Goal: Information Seeking & Learning: Learn about a topic

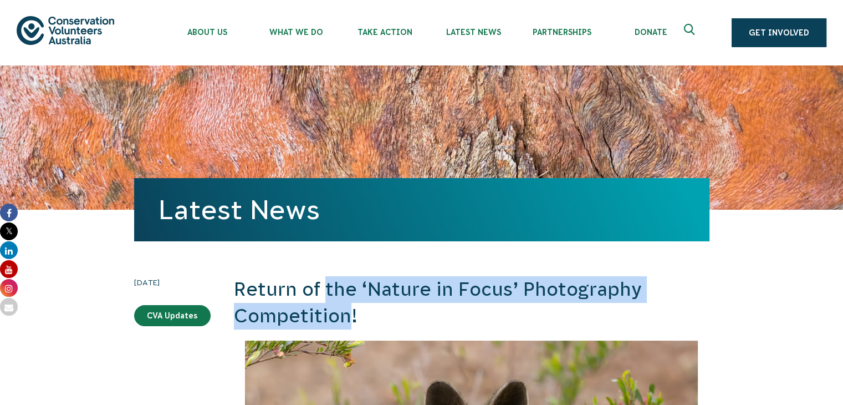
drag, startPoint x: 326, startPoint y: 285, endPoint x: 349, endPoint y: 320, distance: 41.7
click at [349, 320] on h2 "Return of the ‘Nature in Focus’ Photography Competition!" at bounding box center [471, 302] width 475 height 53
copy h2 "the ‘Nature in Focus’ Photography Competition"
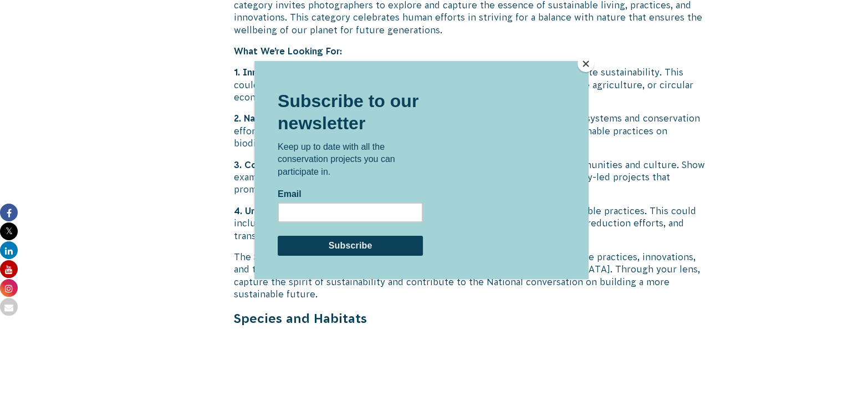
scroll to position [2958, 0]
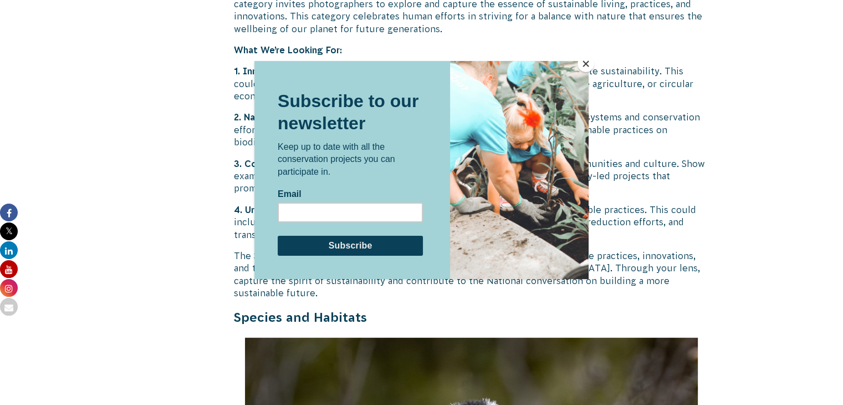
click at [586, 61] on button "Close" at bounding box center [585, 63] width 17 height 17
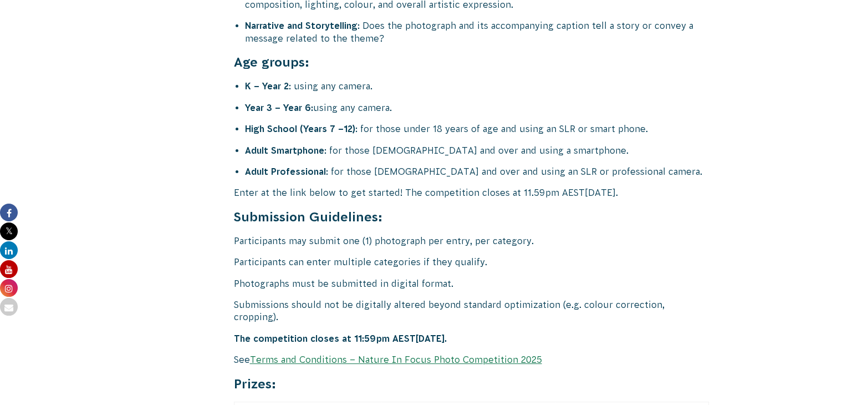
scroll to position [4420, 0]
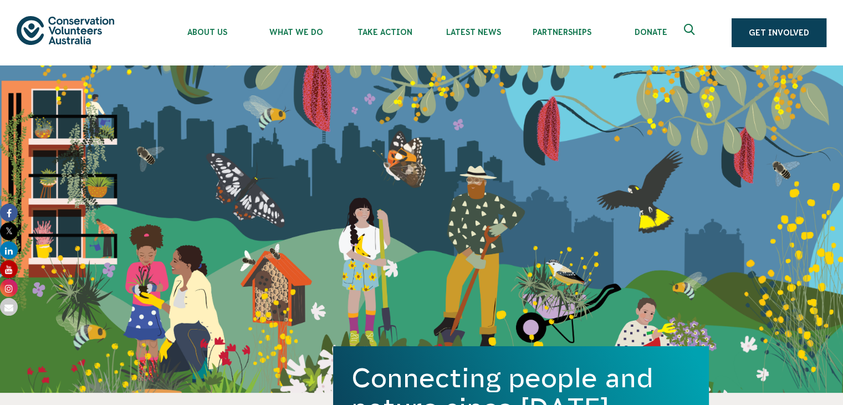
drag, startPoint x: 0, startPoint y: 25, endPoint x: 98, endPoint y: 32, distance: 97.8
click at [98, 32] on header "About Us Our Priorities Reconciliation Impact Our Board Our People Careers CVA …" at bounding box center [421, 32] width 843 height 65
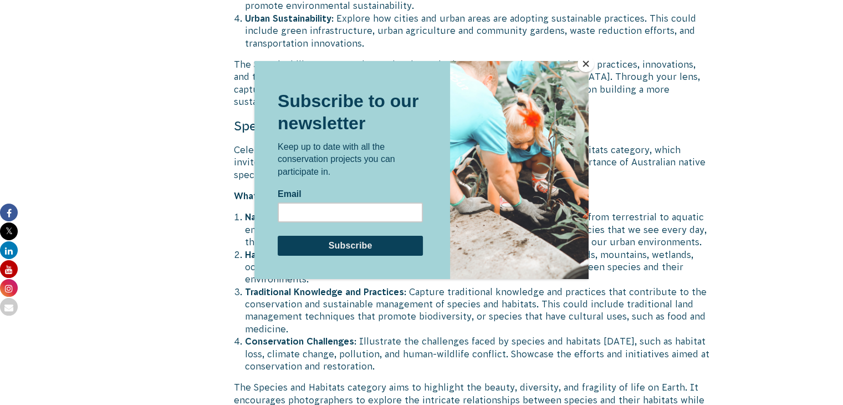
scroll to position [3292, 0]
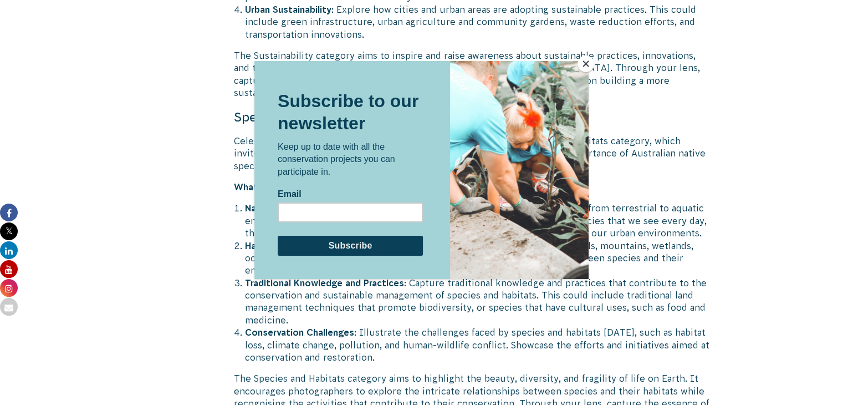
click at [583, 67] on button "Close" at bounding box center [585, 63] width 17 height 17
